Goal: Task Accomplishment & Management: Complete application form

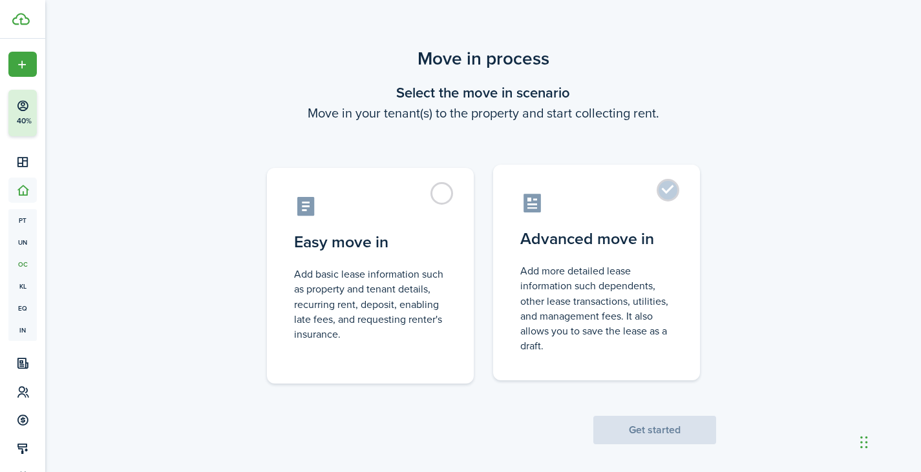
click at [622, 193] on control-radio-card-icon at bounding box center [596, 203] width 152 height 23
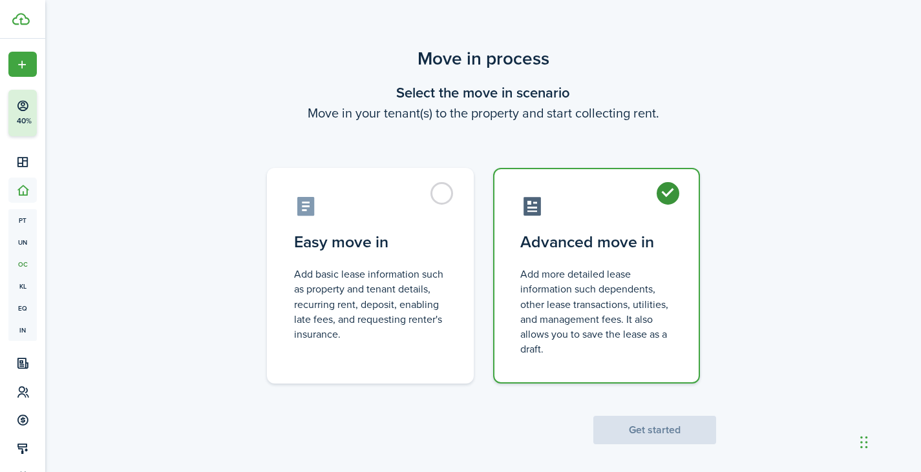
radio input "true"
click at [666, 427] on button "Get started" at bounding box center [654, 430] width 123 height 28
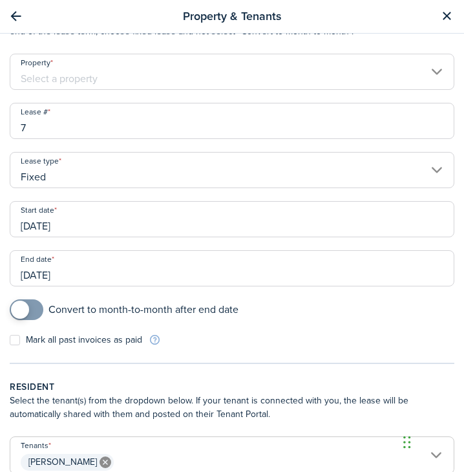
scroll to position [110, 0]
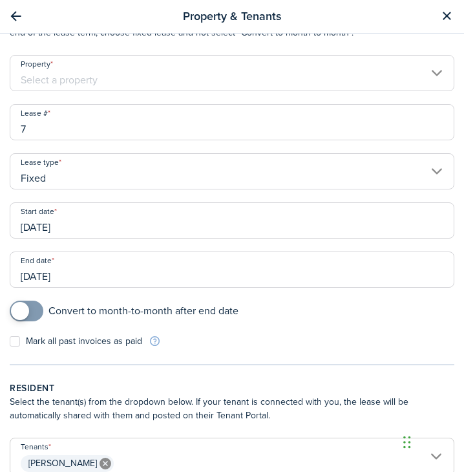
click at [88, 222] on input "[DATE]" at bounding box center [232, 220] width 445 height 36
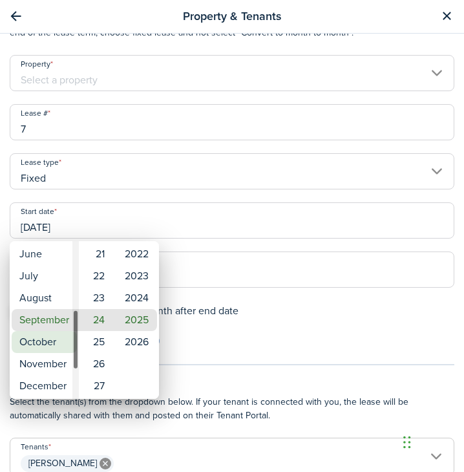
click at [58, 339] on mbsc-wheel-item "October" at bounding box center [44, 342] width 65 height 22
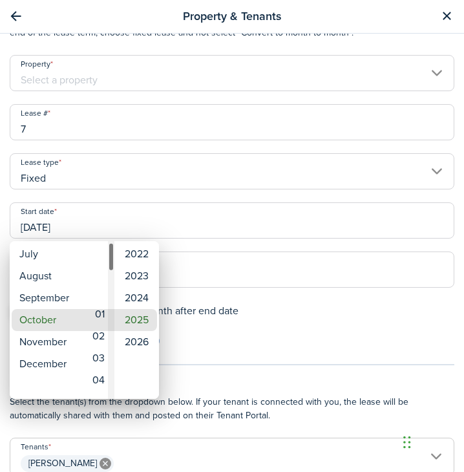
type input "[DATE]"
click at [102, 314] on mbsc-wheel-item "01" at bounding box center [97, 320] width 32 height 22
click at [241, 244] on div at bounding box center [232, 236] width 671 height 678
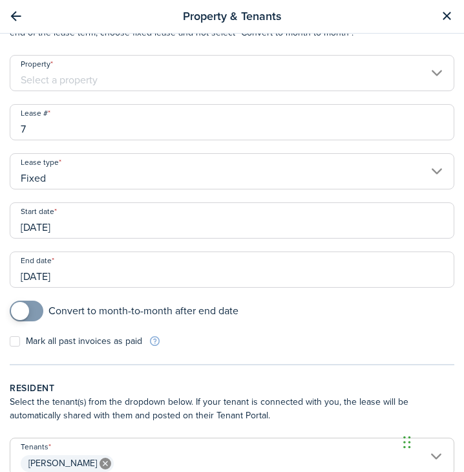
click at [129, 83] on input "Property" at bounding box center [232, 73] width 445 height 36
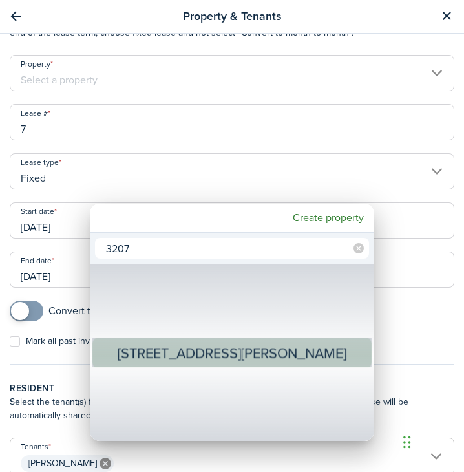
type input "3207"
click at [231, 348] on div "[STREET_ADDRESS][PERSON_NAME]" at bounding box center [232, 353] width 230 height 32
type input "[STREET_ADDRESS][PERSON_NAME]"
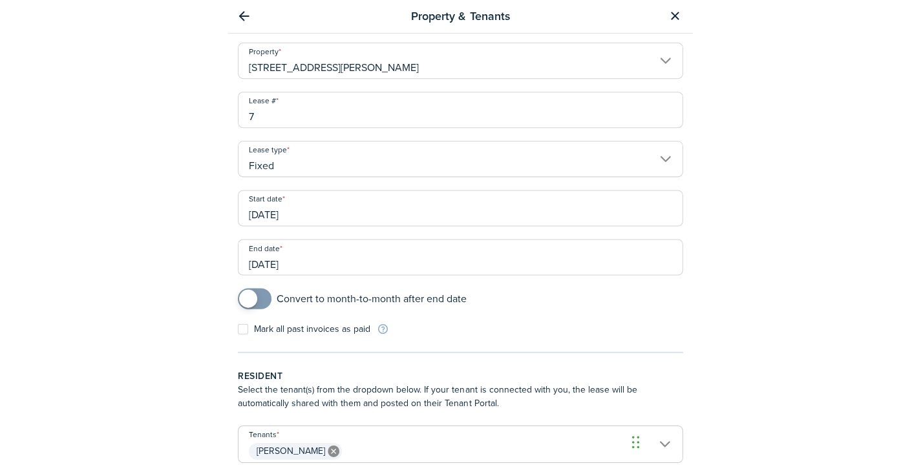
scroll to position [122, 0]
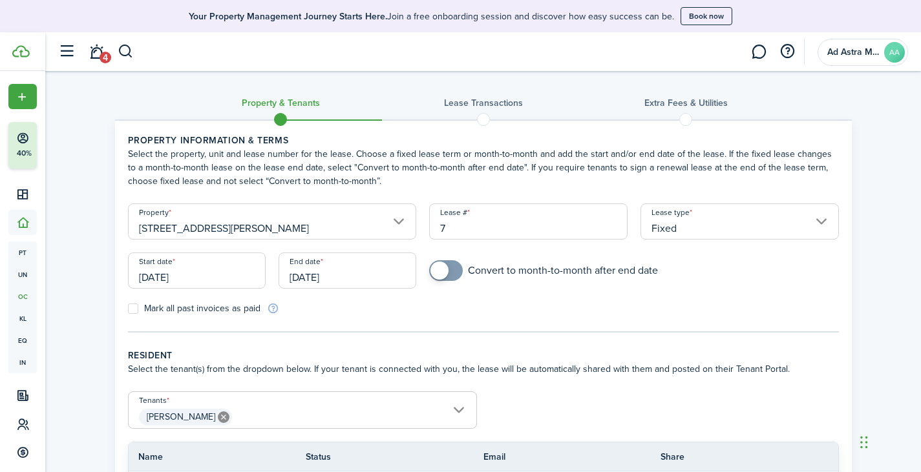
click at [357, 276] on input "[DATE]" at bounding box center [347, 271] width 138 height 36
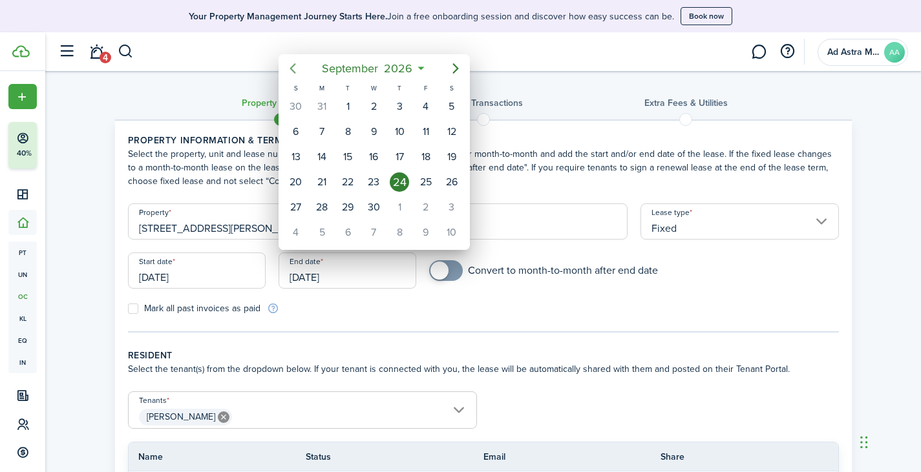
click at [293, 76] on mbsc-button "Previous page" at bounding box center [293, 69] width 26 height 26
click at [428, 204] on div "31" at bounding box center [425, 207] width 19 height 19
type input "[DATE]"
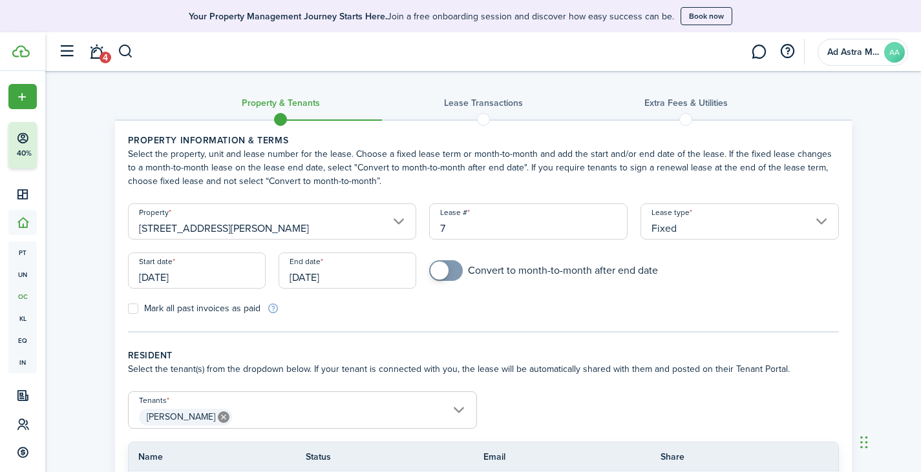
click at [538, 341] on panel-main-body "Property information & terms Select the property, unit and lease number for the…" at bounding box center [483, 330] width 737 height 419
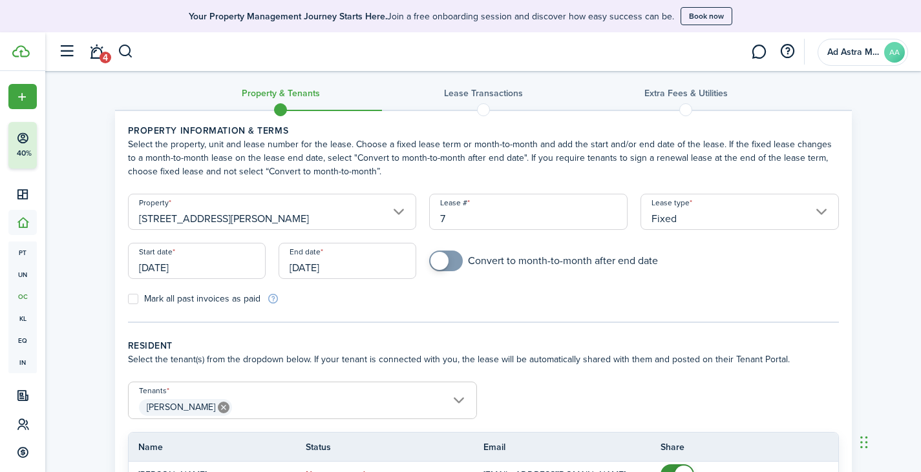
click at [134, 300] on label "Mark all past invoices as paid" at bounding box center [194, 299] width 132 height 10
click at [128, 300] on input "Mark all past invoices as paid" at bounding box center [127, 299] width 1 height 1
click at [132, 295] on label "Mark all past invoices as paid" at bounding box center [194, 299] width 132 height 10
click at [128, 299] on input "Mark all past invoices as paid" at bounding box center [127, 299] width 1 height 1
checkbox input "false"
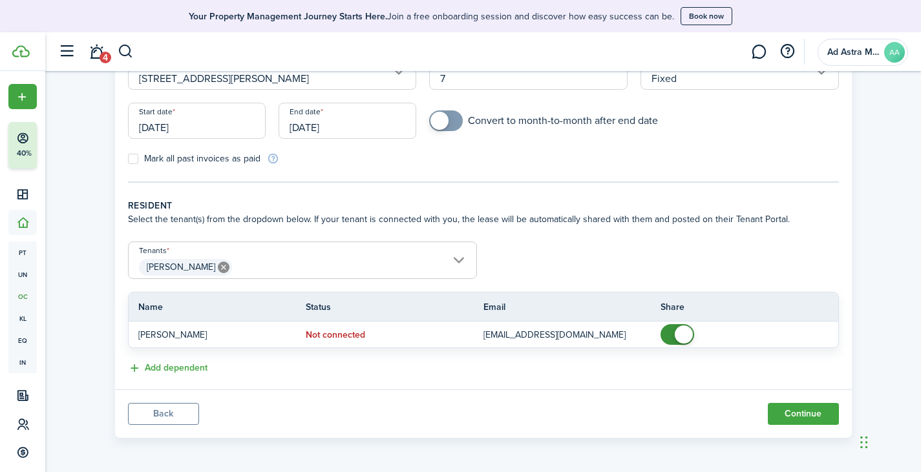
scroll to position [151, 0]
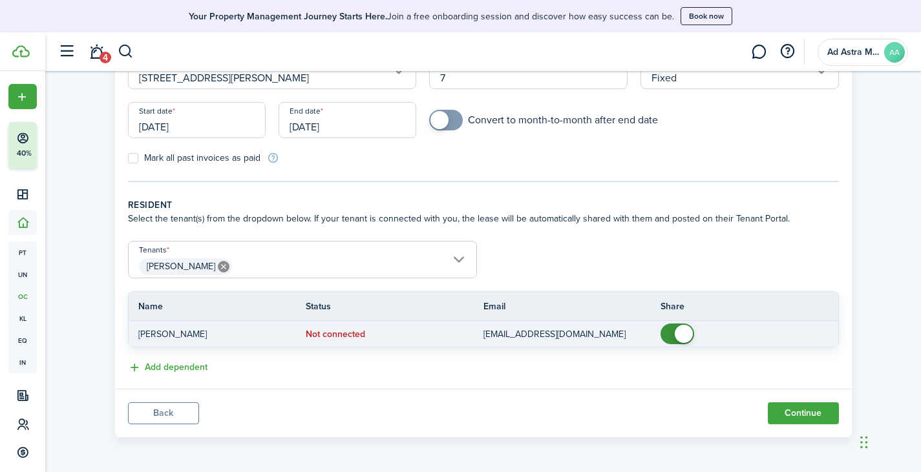
checkbox input "false"
click at [673, 333] on span at bounding box center [677, 334] width 13 height 21
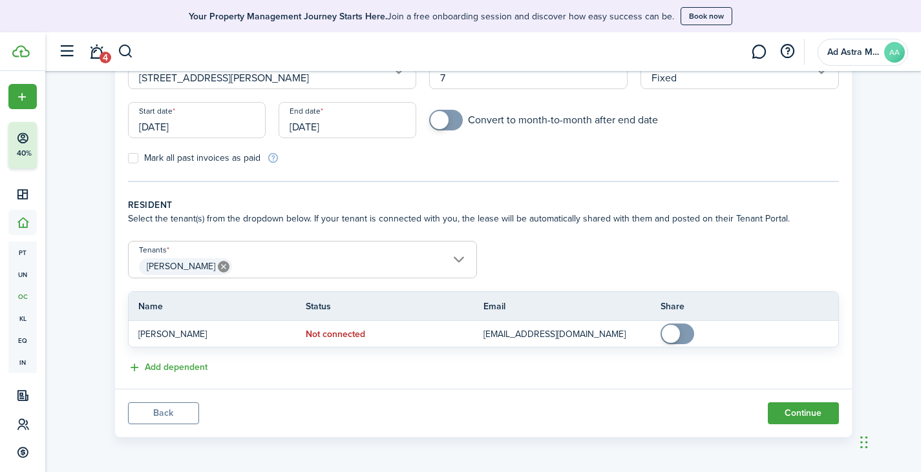
click at [134, 157] on label "Mark all past invoices as paid" at bounding box center [194, 158] width 132 height 10
click at [128, 158] on input "Mark all past invoices as paid" at bounding box center [127, 158] width 1 height 1
checkbox input "true"
click at [818, 411] on button "Continue" at bounding box center [803, 414] width 71 height 22
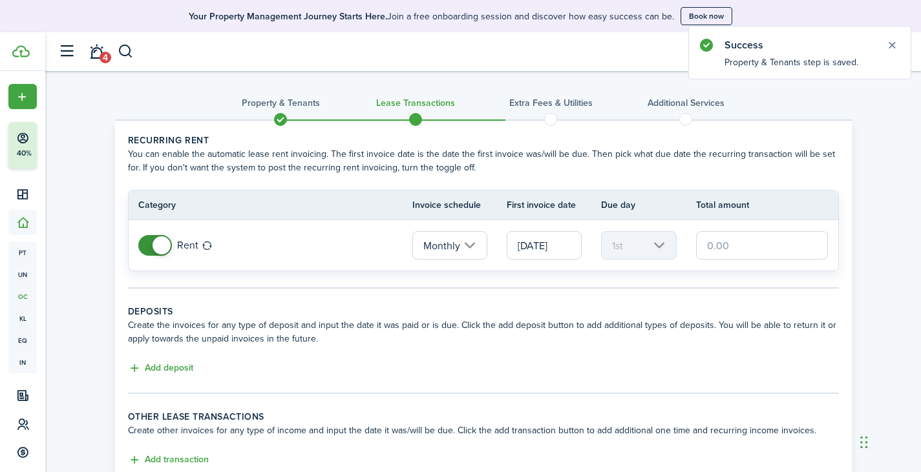
click at [725, 241] on input "text" at bounding box center [762, 245] width 132 height 28
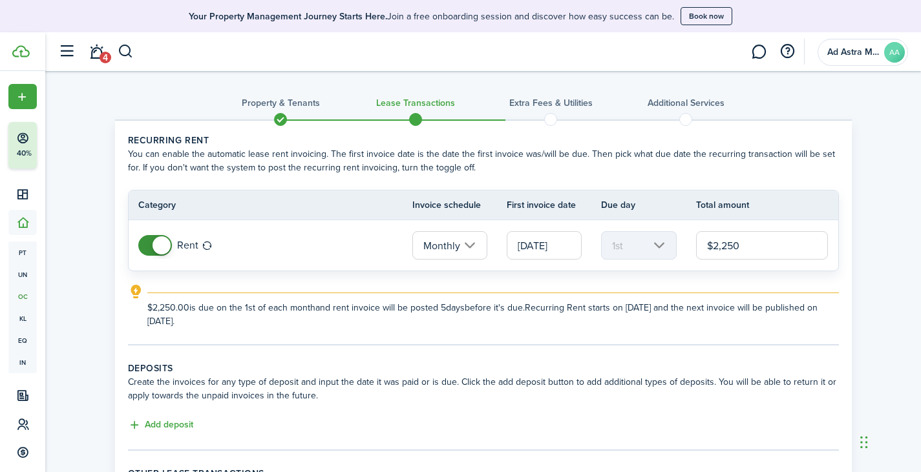
type input "$2,250.00"
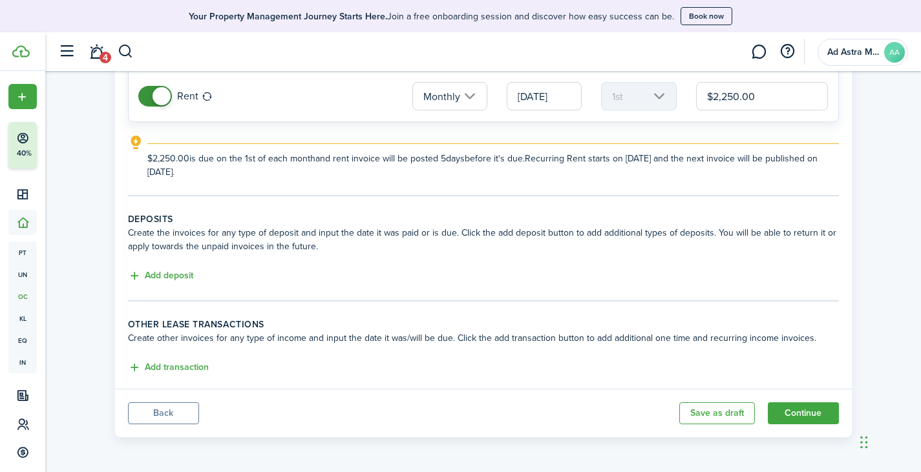
scroll to position [150, 0]
click at [182, 277] on button "Add deposit" at bounding box center [160, 275] width 65 height 15
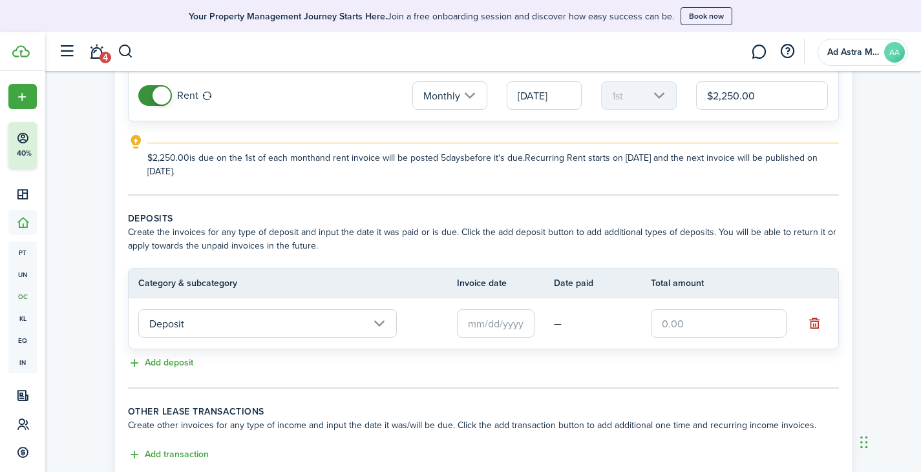
click at [373, 314] on input "Deposit" at bounding box center [267, 323] width 258 height 28
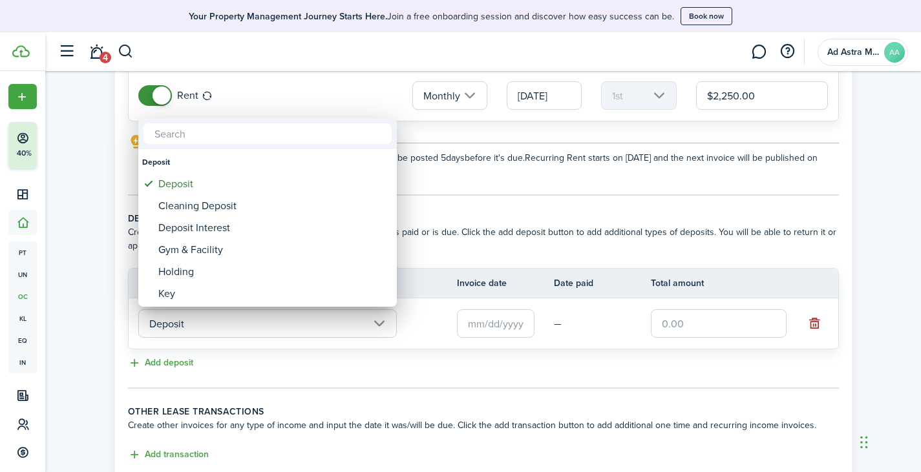
click at [493, 190] on div at bounding box center [460, 236] width 1127 height 679
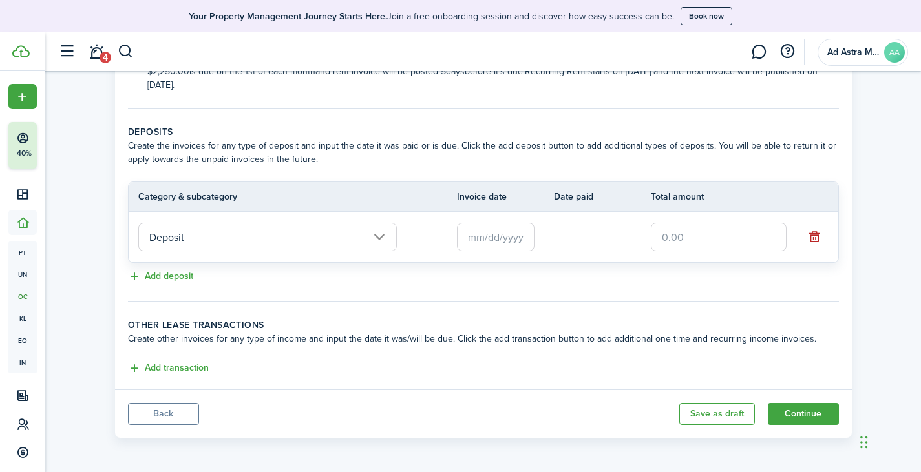
scroll to position [236, 0]
click at [815, 235] on button "button" at bounding box center [815, 238] width 18 height 18
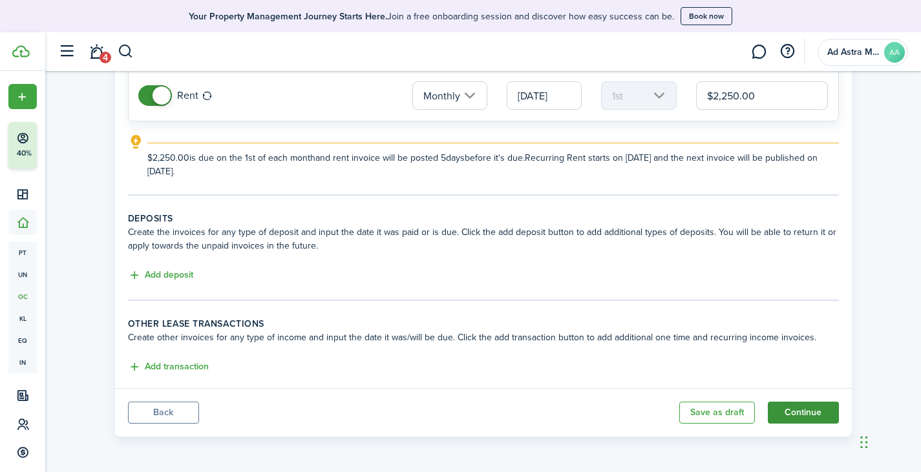
click at [808, 417] on button "Continue" at bounding box center [803, 413] width 71 height 22
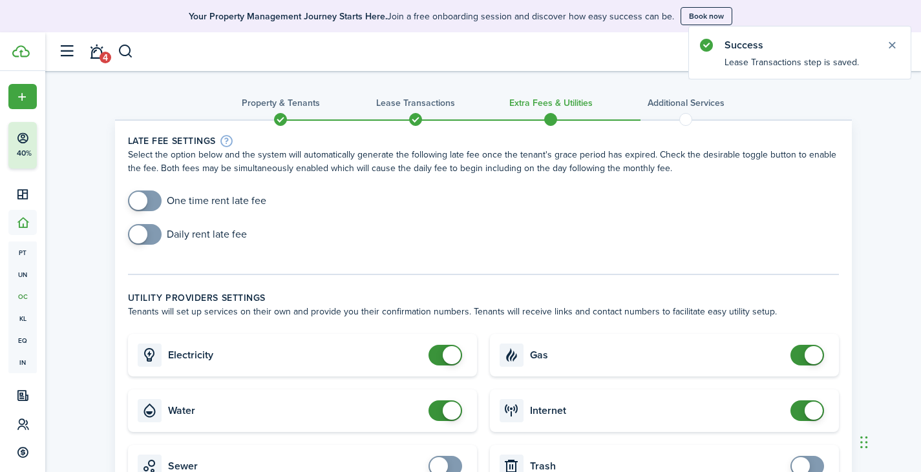
checkbox input "true"
click at [150, 199] on span at bounding box center [144, 201] width 13 height 21
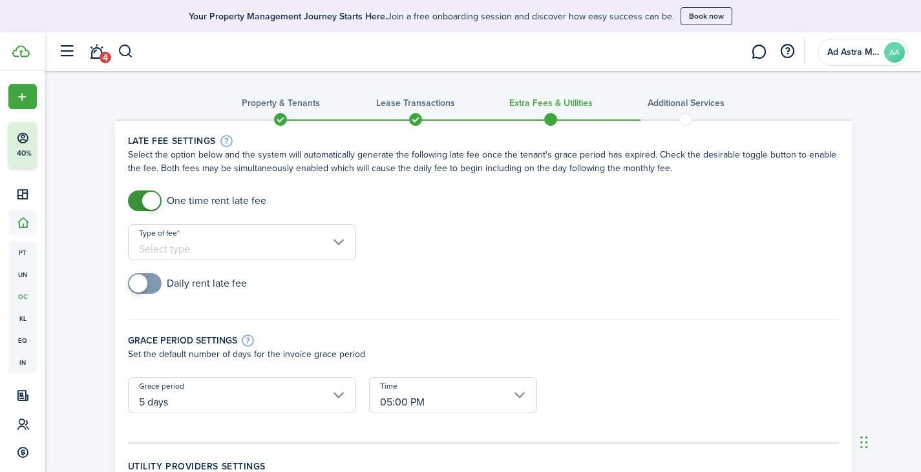
click at [297, 241] on input "Type of fee" at bounding box center [242, 242] width 228 height 36
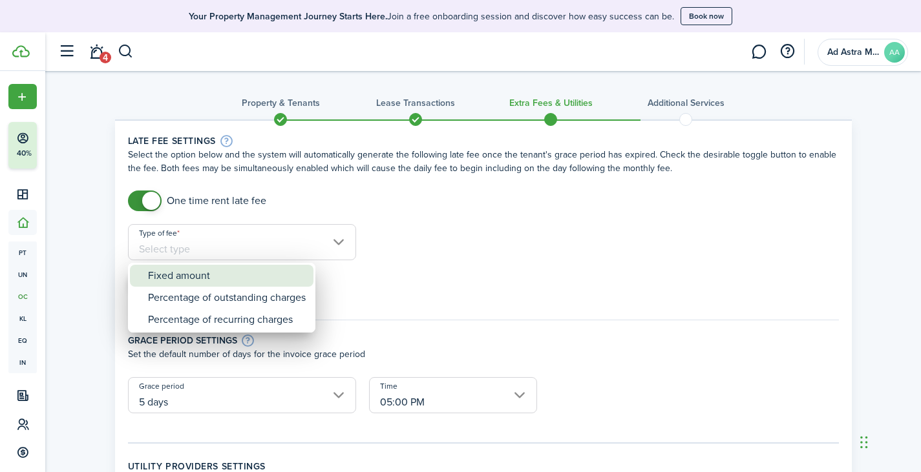
click at [224, 279] on div "Fixed amount" at bounding box center [227, 276] width 158 height 22
type input "Fixed amount"
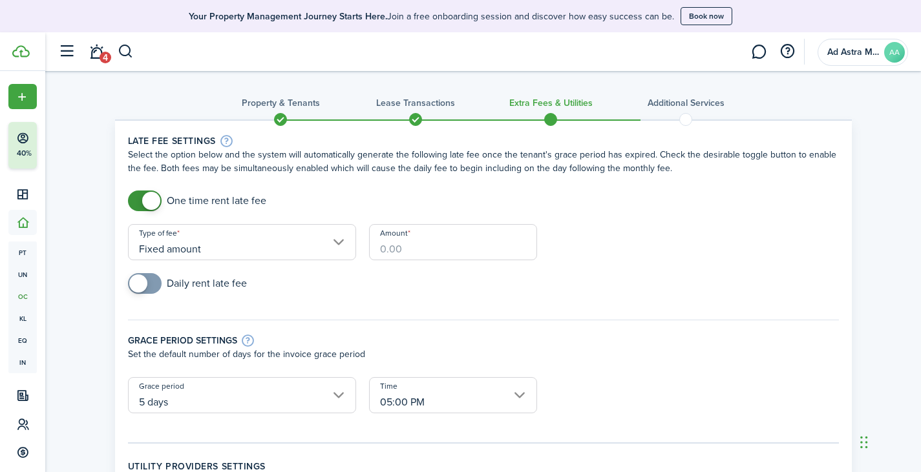
click at [405, 253] on input "Amount" at bounding box center [453, 242] width 168 height 36
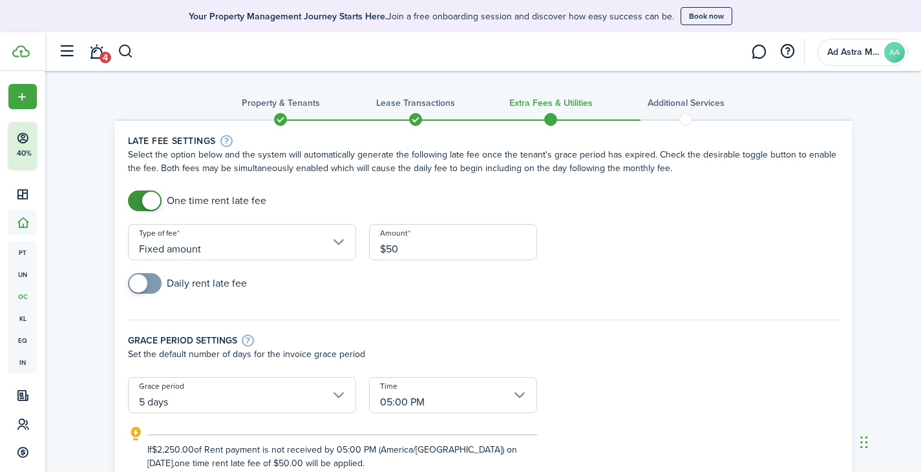
type input "$50.00"
checkbox input "true"
click at [138, 286] on span at bounding box center [138, 284] width 18 height 18
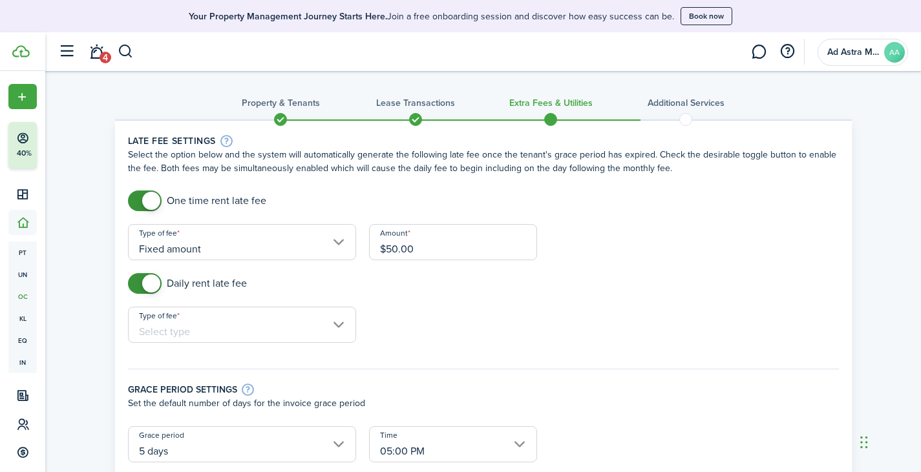
click at [224, 333] on input "Type of fee" at bounding box center [242, 325] width 228 height 36
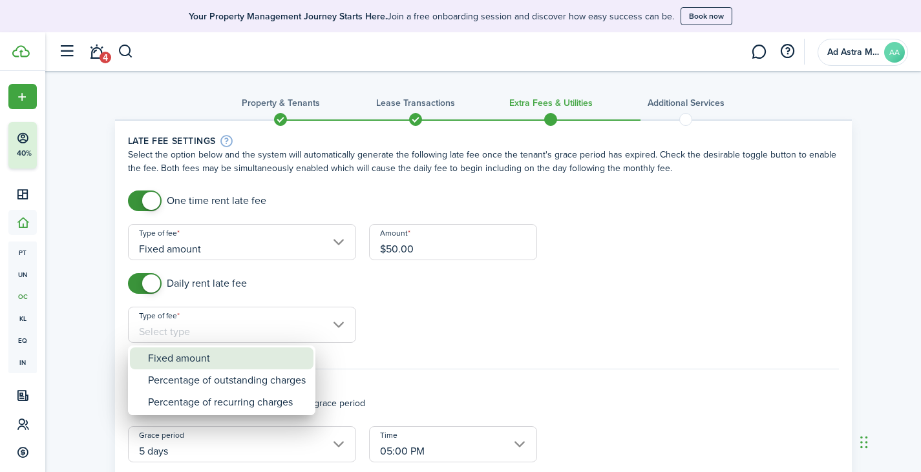
click at [222, 354] on div "Fixed amount" at bounding box center [227, 359] width 158 height 22
type input "Fixed amount"
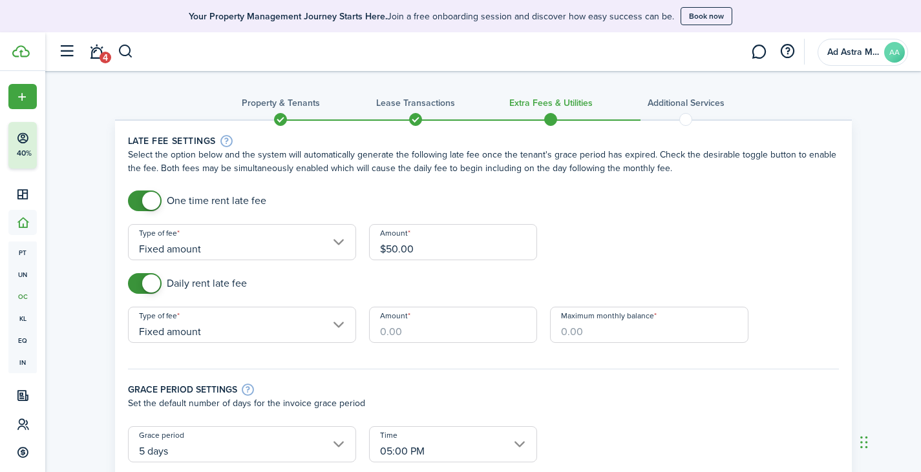
click at [421, 330] on input "Amount" at bounding box center [453, 325] width 168 height 36
type input "$10.00"
click at [587, 326] on input "Maximum monthly balance" at bounding box center [649, 325] width 198 height 36
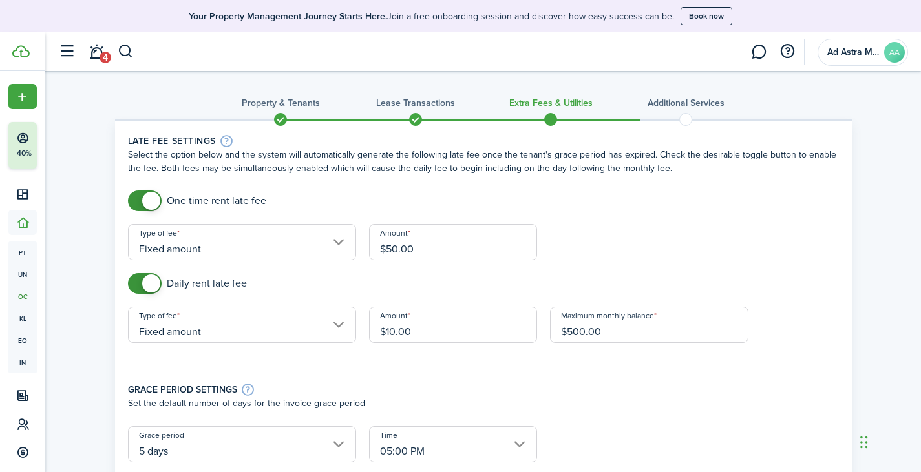
click at [781, 278] on div "Daily rent late fee" at bounding box center [483, 290] width 724 height 34
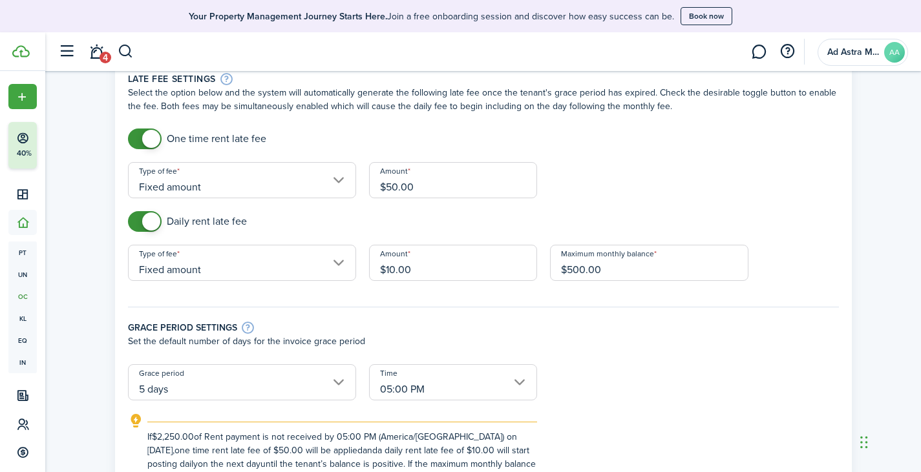
scroll to position [61, 0]
click at [616, 271] on input "$500.00" at bounding box center [649, 264] width 198 height 36
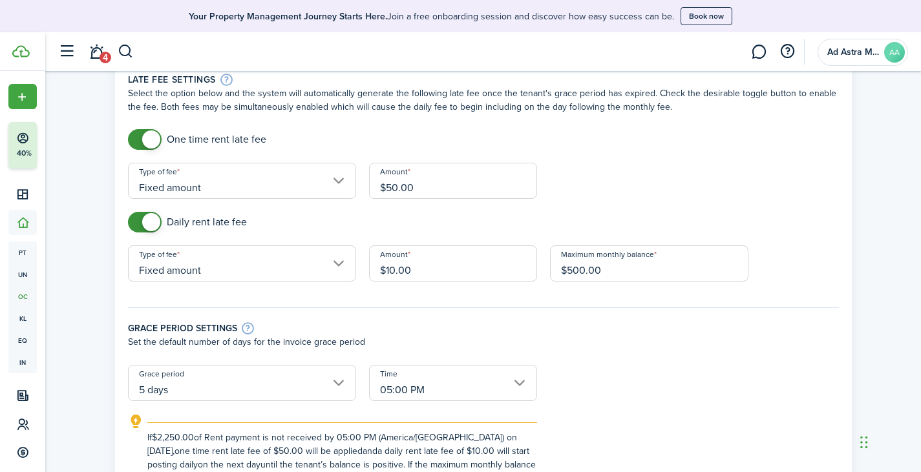
click at [616, 271] on input "$500.00" at bounding box center [649, 264] width 198 height 36
type input "$"
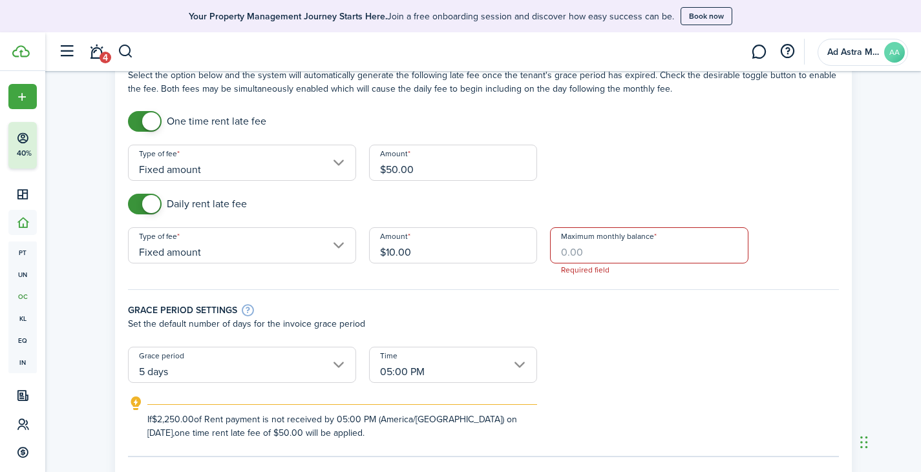
scroll to position [79, 0]
click at [566, 252] on input "Maximum monthly balance" at bounding box center [649, 246] width 198 height 36
click at [586, 250] on input "$0" at bounding box center [649, 246] width 198 height 36
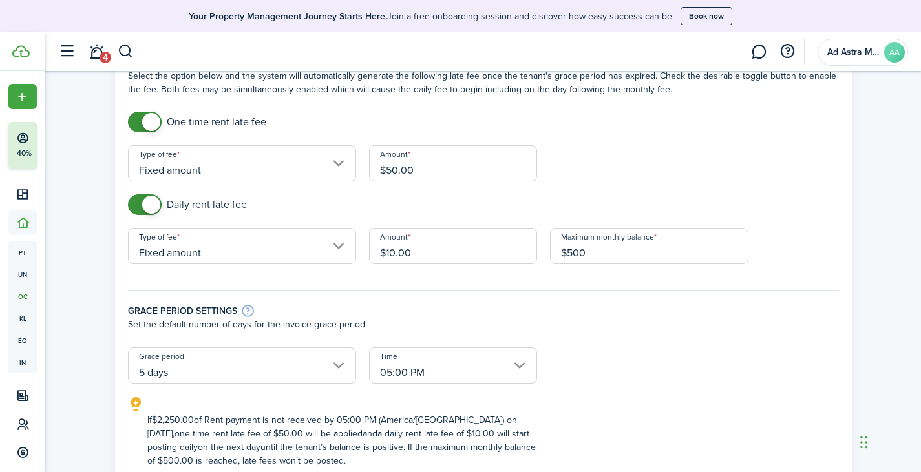
click at [598, 255] on input "$500" at bounding box center [649, 246] width 198 height 36
type input "$100.00"
click at [622, 306] on div "Grace period settings" at bounding box center [483, 311] width 711 height 14
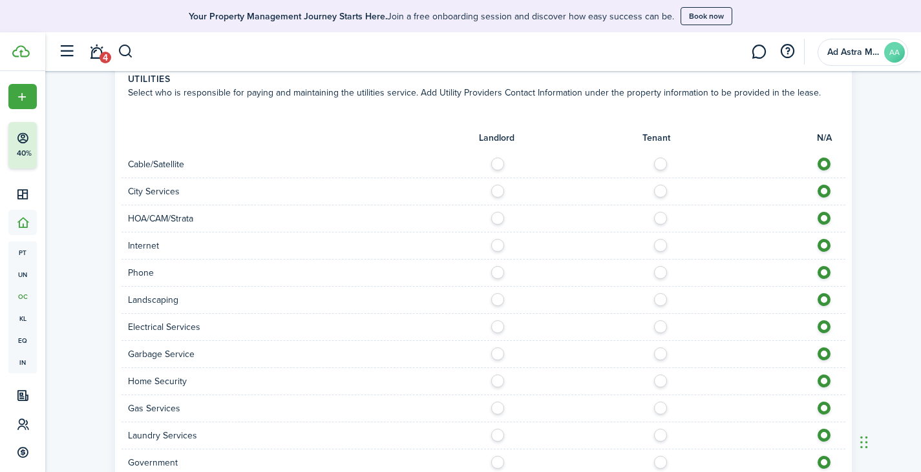
scroll to position [974, 0]
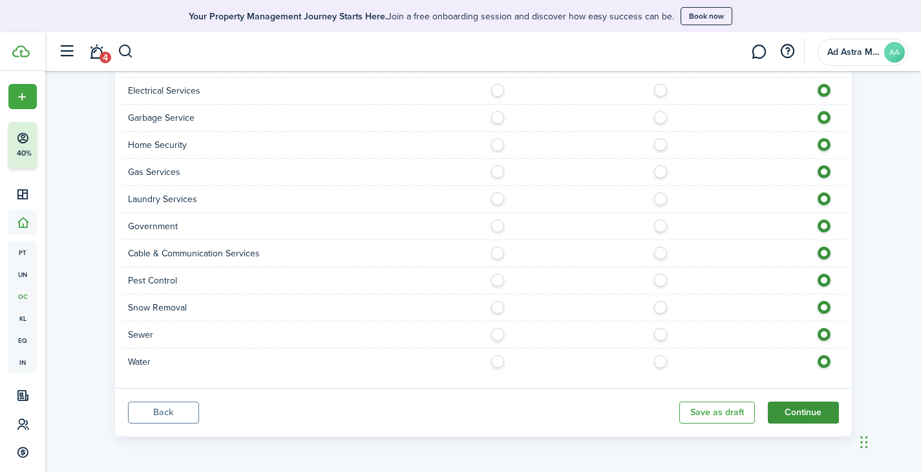
click at [804, 414] on button "Continue" at bounding box center [803, 413] width 71 height 22
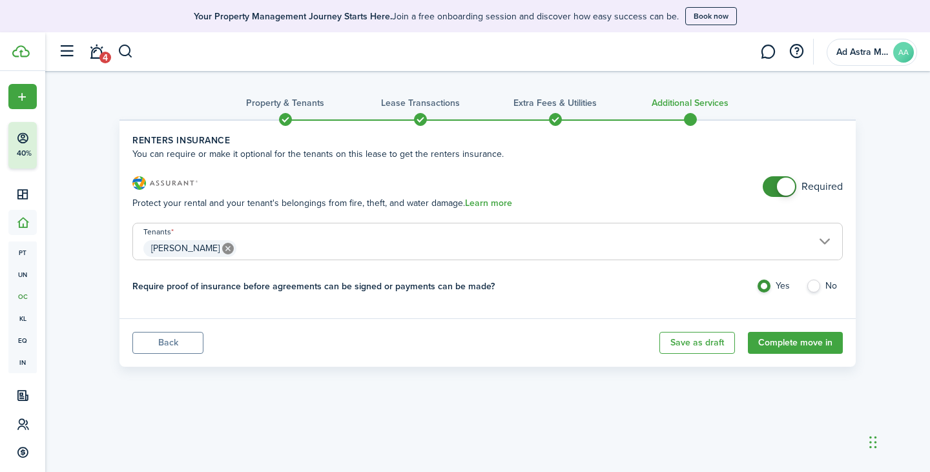
click at [818, 282] on label "No" at bounding box center [824, 289] width 37 height 19
radio input "false"
radio input "true"
checkbox input "false"
click at [782, 191] on span at bounding box center [786, 187] width 18 height 18
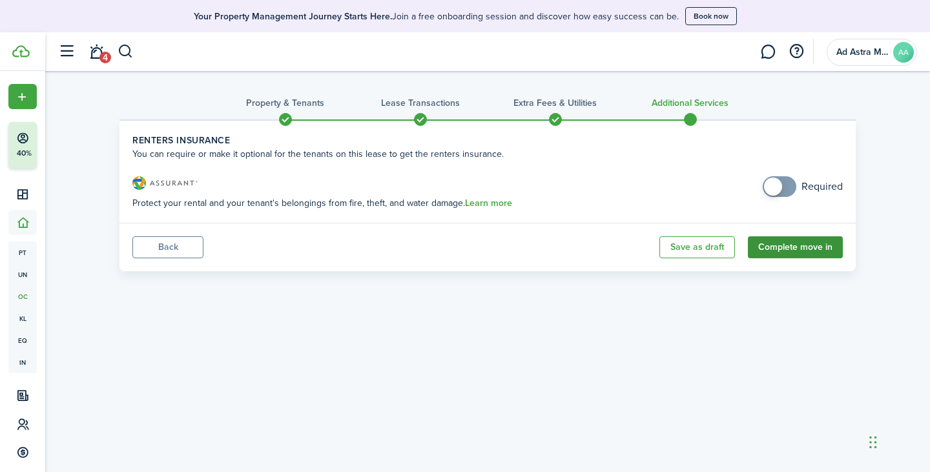
click at [811, 255] on button "Complete move in" at bounding box center [795, 247] width 95 height 22
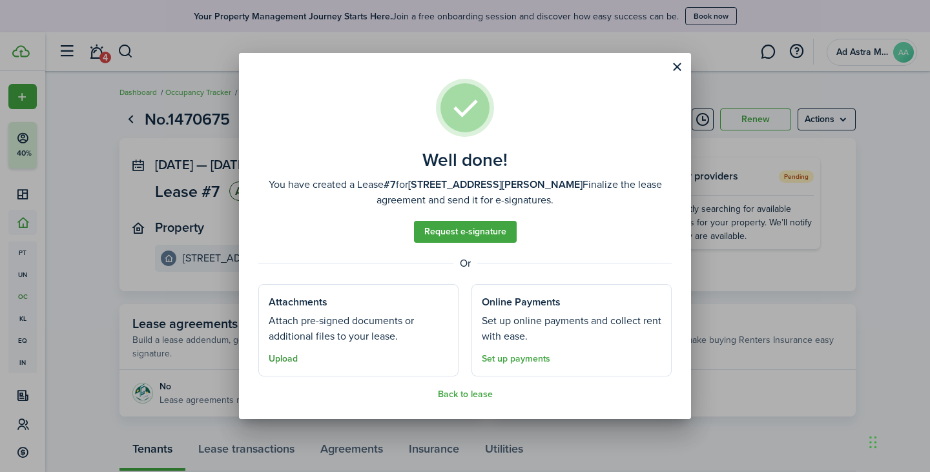
click at [293, 361] on button "Upload" at bounding box center [283, 359] width 29 height 10
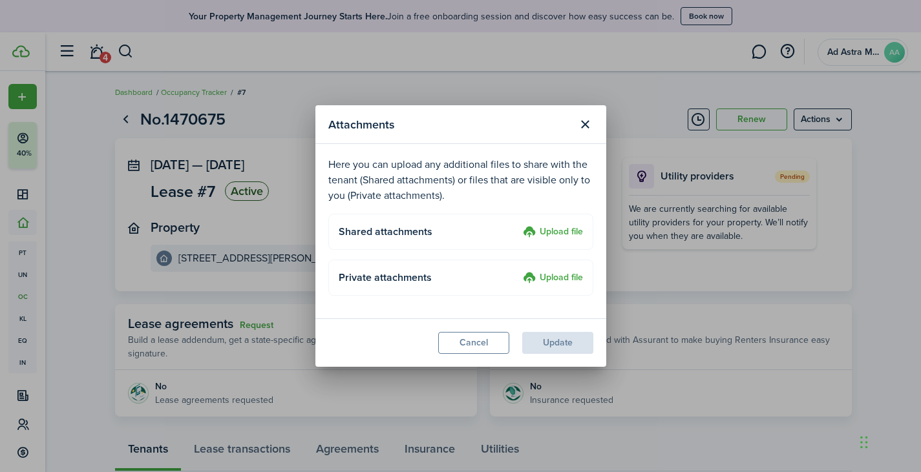
click at [547, 278] on label "Upload file" at bounding box center [553, 279] width 60 height 16
click at [518, 271] on input "Upload file" at bounding box center [518, 271] width 0 height 0
click at [552, 280] on label "Upload file" at bounding box center [553, 279] width 60 height 16
click at [518, 271] on input "Upload file" at bounding box center [518, 271] width 0 height 0
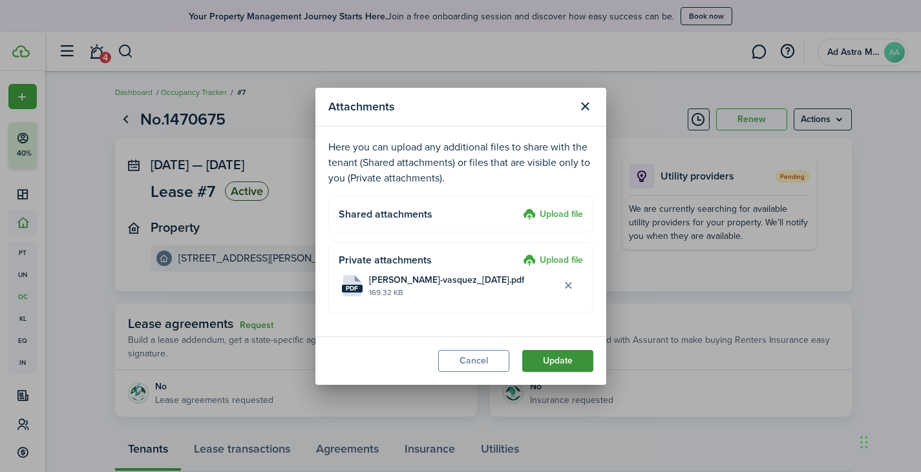
click at [584, 368] on button "Update" at bounding box center [557, 361] width 71 height 22
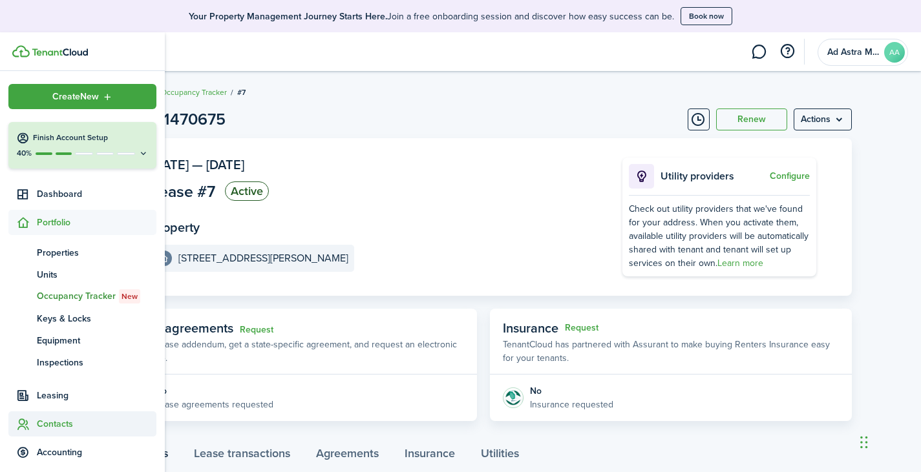
click at [54, 428] on span "Contacts" at bounding box center [97, 424] width 120 height 14
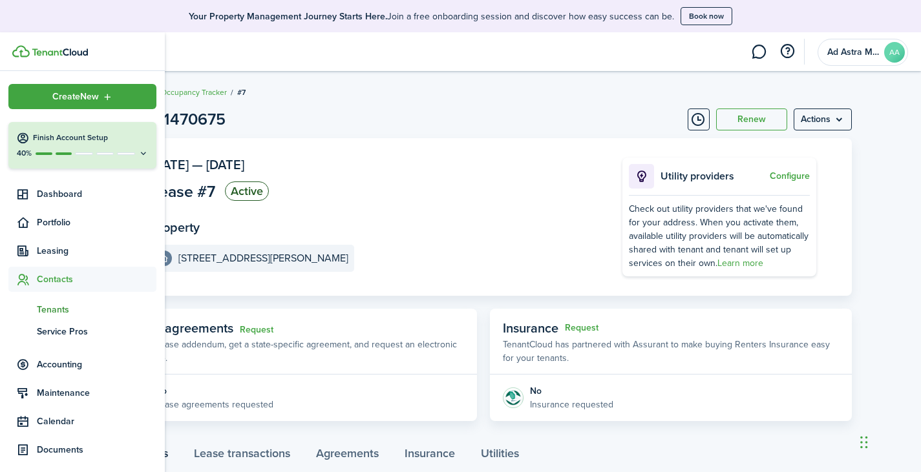
click at [68, 312] on span "Tenants" at bounding box center [97, 310] width 120 height 14
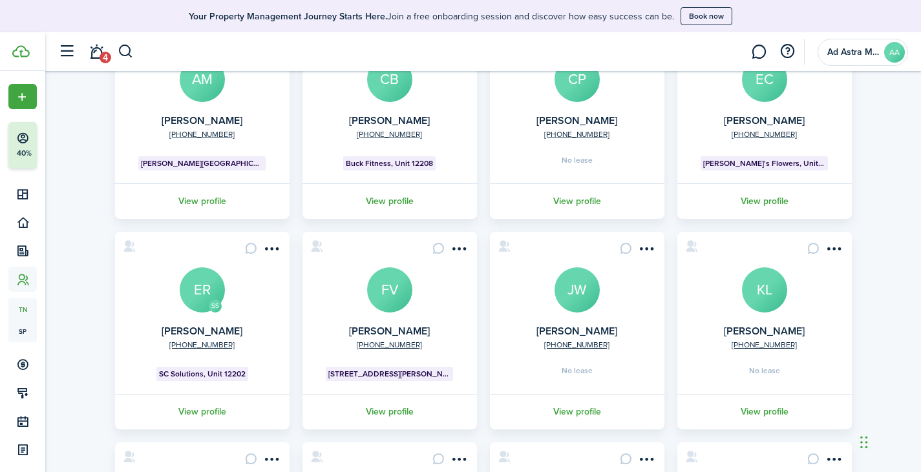
scroll to position [154, 0]
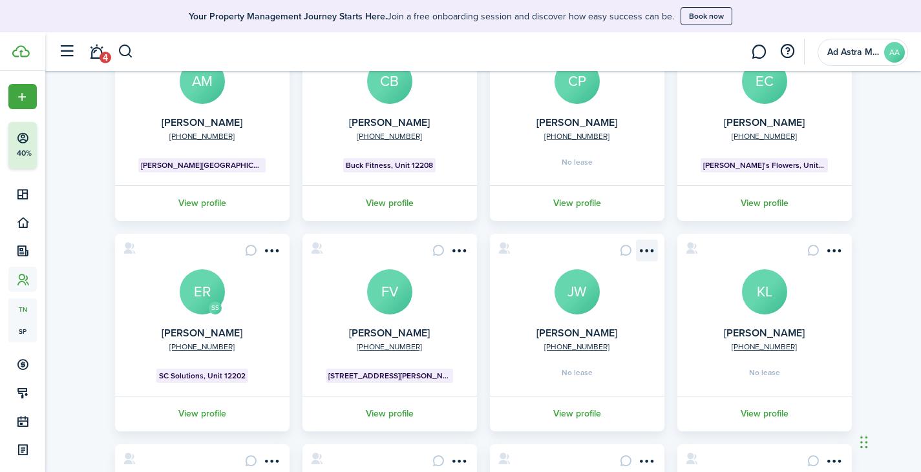
click at [653, 259] on menu-btn-icon "Open menu" at bounding box center [647, 251] width 22 height 22
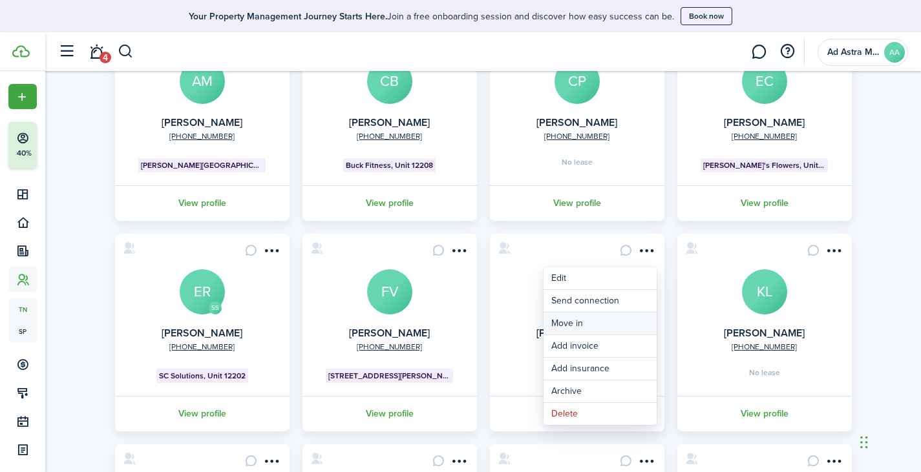
click at [599, 326] on link "Move in" at bounding box center [599, 324] width 113 height 22
click at [599, 326] on card "[PHONE_NUMBER] [PERSON_NAME] JW No lease View profile" at bounding box center [577, 333] width 174 height 198
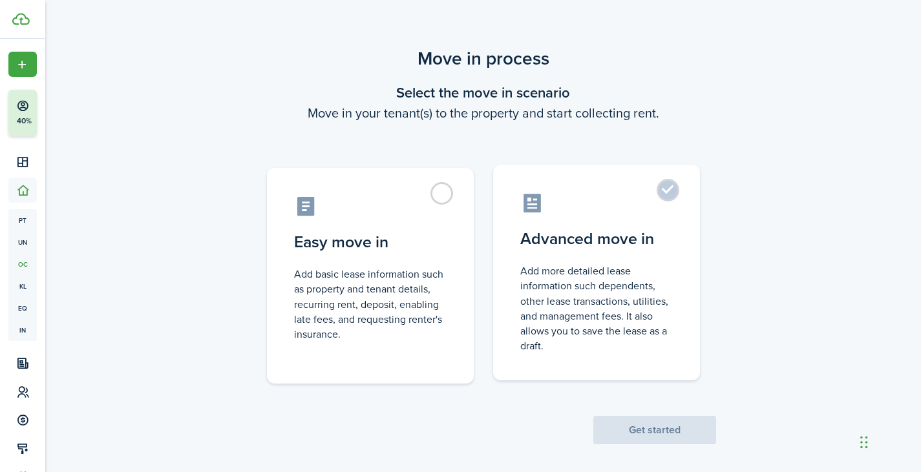
click at [578, 256] on label "Advanced move in Add more detailed lease information such dependents, other lea…" at bounding box center [596, 273] width 207 height 216
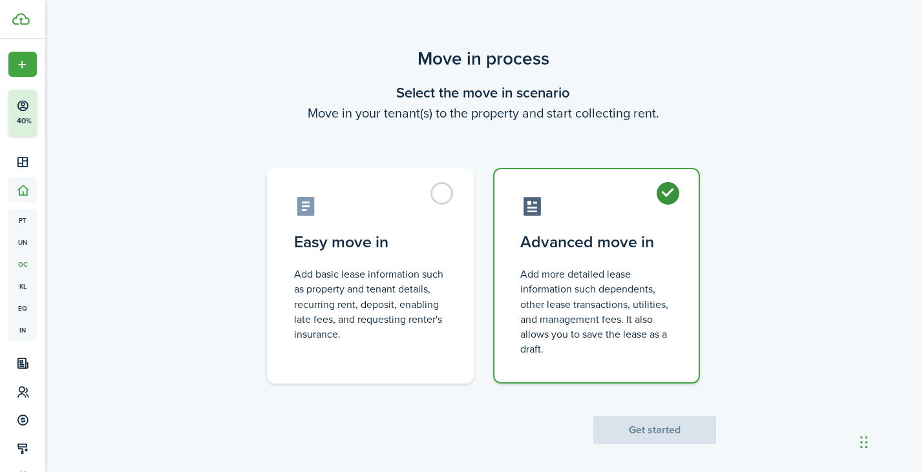
radio input "true"
click at [656, 431] on button "Get started" at bounding box center [654, 430] width 123 height 28
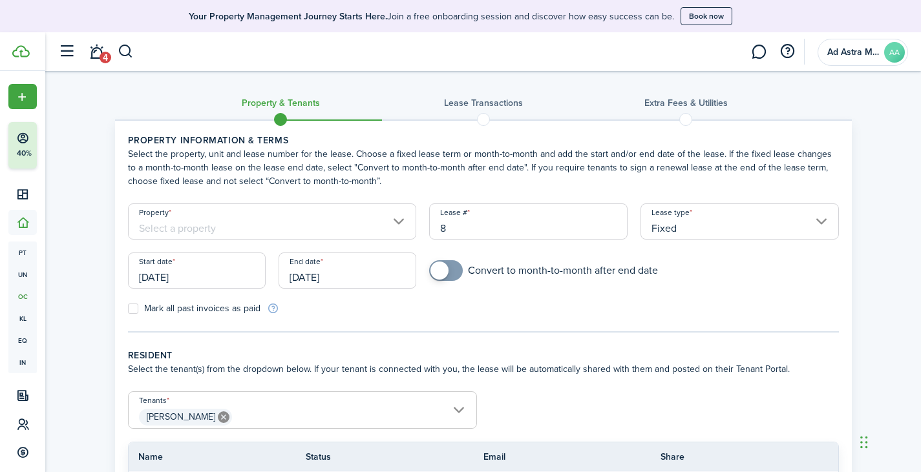
click at [296, 228] on input "Property" at bounding box center [272, 222] width 289 height 36
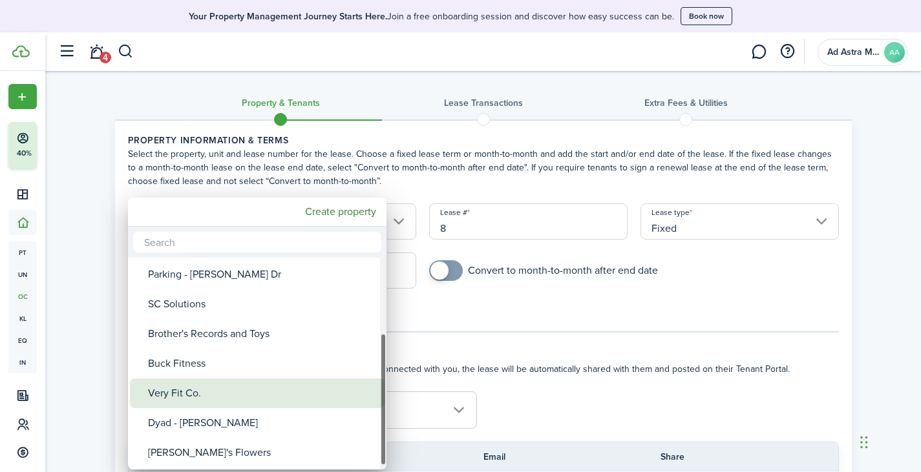
click at [233, 392] on div "Very Fit Co." at bounding box center [262, 394] width 229 height 30
type input "Very Fit Co."
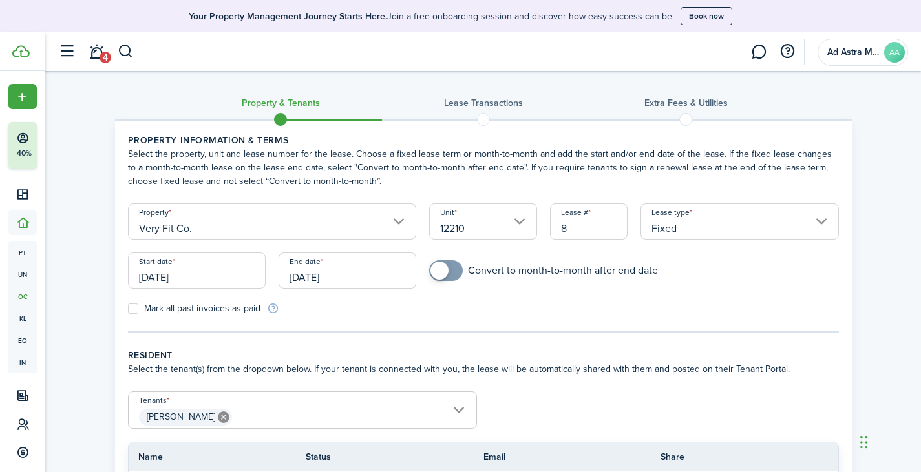
click at [519, 223] on input "12210" at bounding box center [483, 222] width 108 height 36
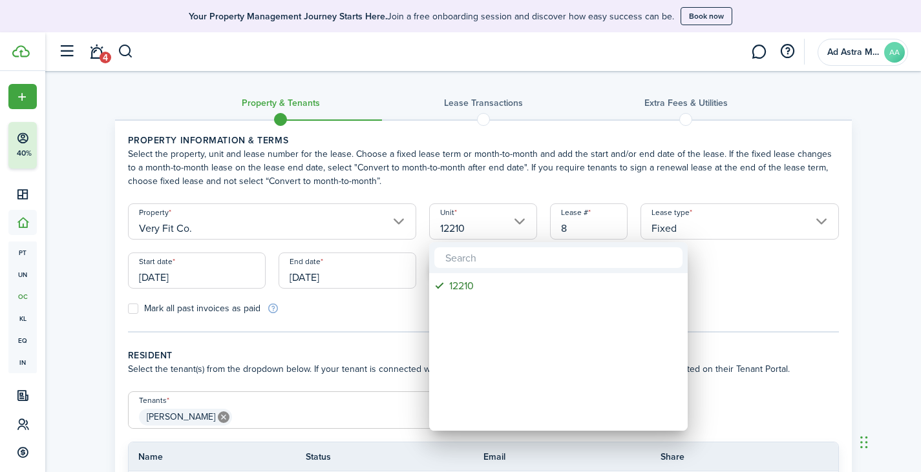
click at [519, 223] on div at bounding box center [460, 236] width 1127 height 679
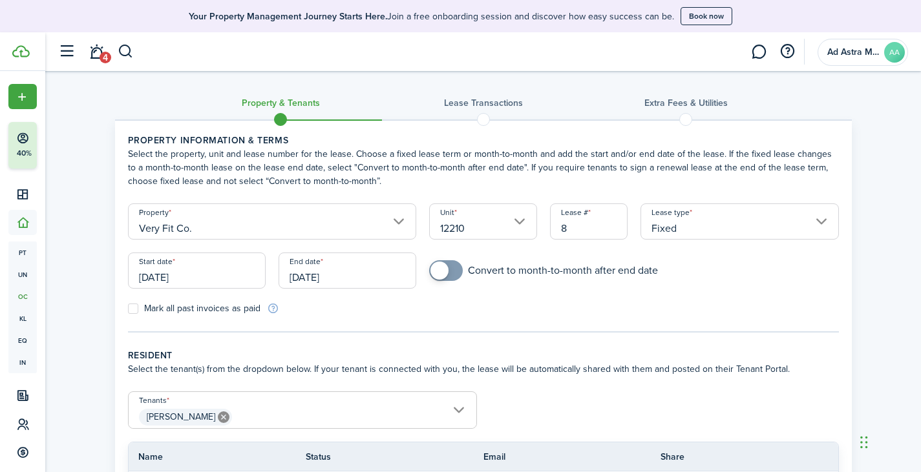
click at [222, 282] on input "[DATE]" at bounding box center [197, 271] width 138 height 36
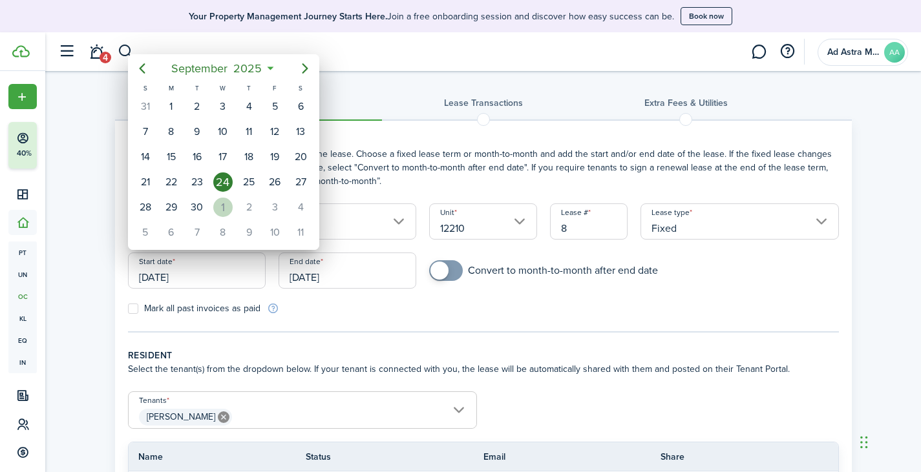
click at [224, 206] on div "1" at bounding box center [222, 207] width 19 height 19
type input "[DATE]"
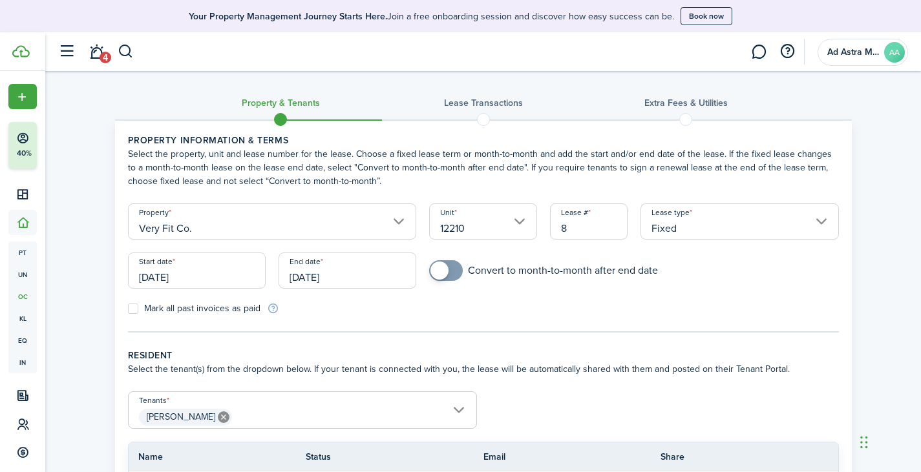
click at [307, 276] on input "[DATE]" at bounding box center [347, 271] width 138 height 36
